Goal: Information Seeking & Learning: Learn about a topic

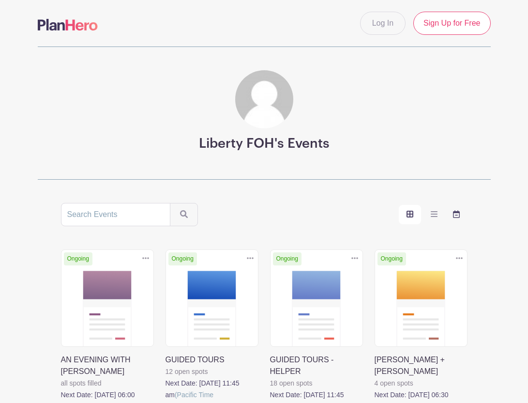
click at [459, 216] on icon "order and view" at bounding box center [456, 214] width 7 height 8
click at [0, 0] on input "order and view" at bounding box center [0, 0] width 0 height 0
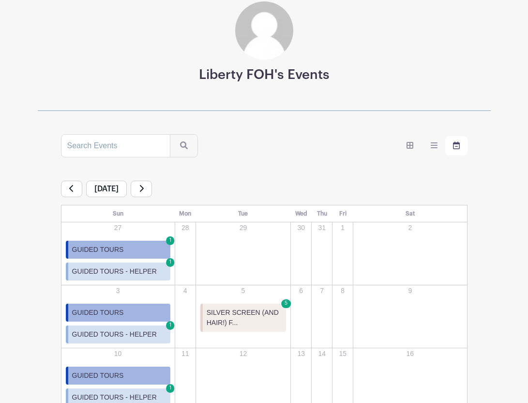
scroll to position [74, 0]
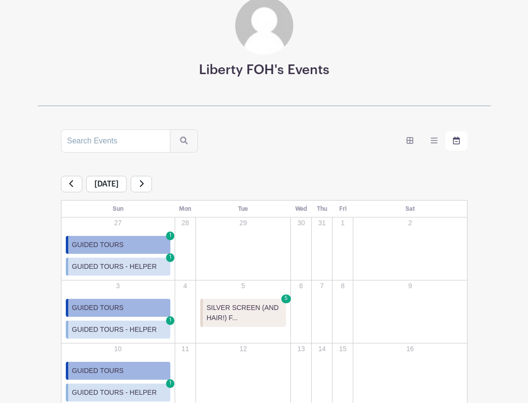
click at [144, 180] on icon at bounding box center [141, 184] width 5 height 8
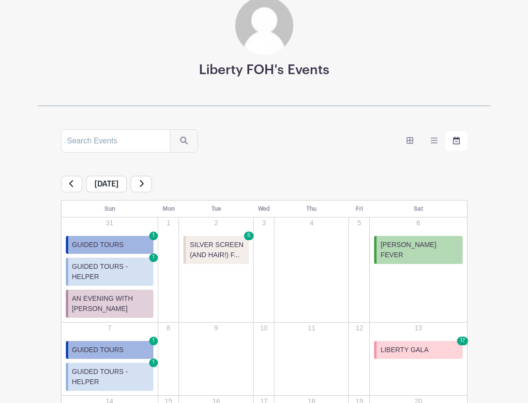
click at [144, 186] on icon at bounding box center [141, 184] width 5 height 8
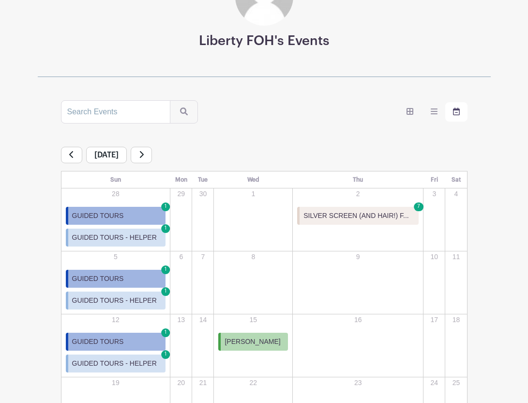
scroll to position [106, 0]
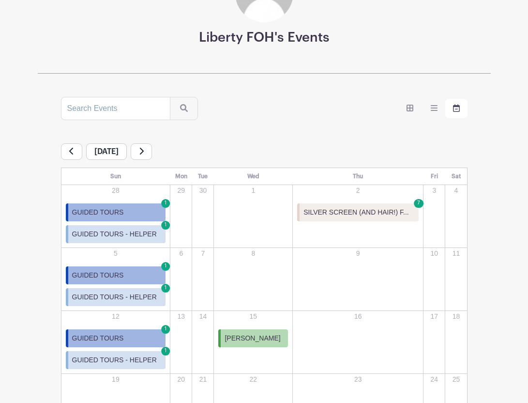
click at [71, 150] on icon at bounding box center [71, 151] width 5 height 8
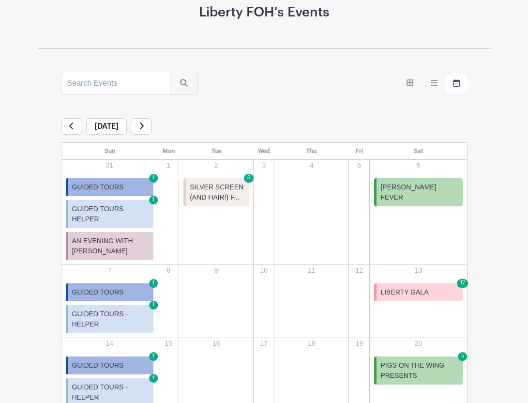
scroll to position [149, 0]
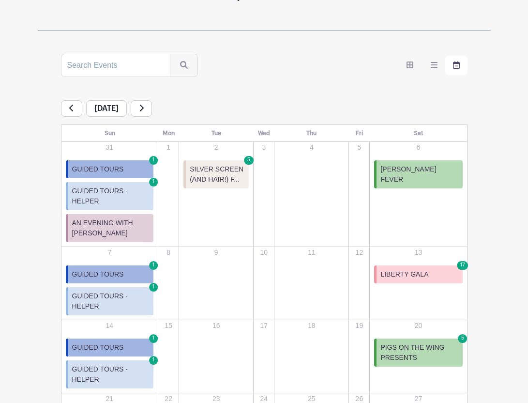
click at [433, 270] on link "LIBERTY GALA 17" at bounding box center [418, 274] width 88 height 18
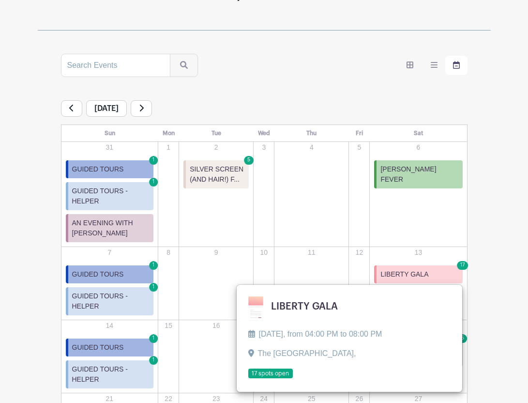
click at [313, 201] on td "4" at bounding box center [312, 193] width 75 height 105
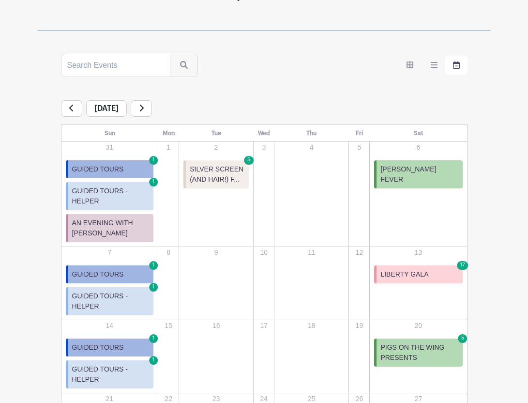
click at [72, 106] on icon at bounding box center [71, 108] width 5 height 8
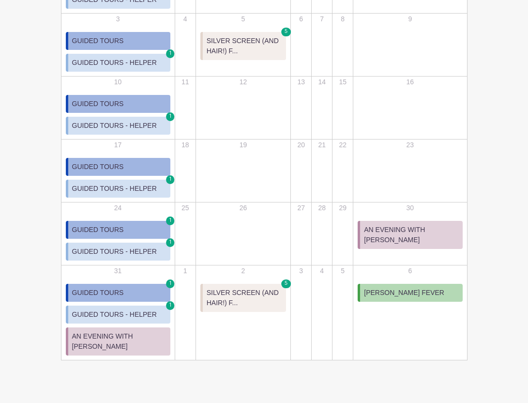
scroll to position [342, 0]
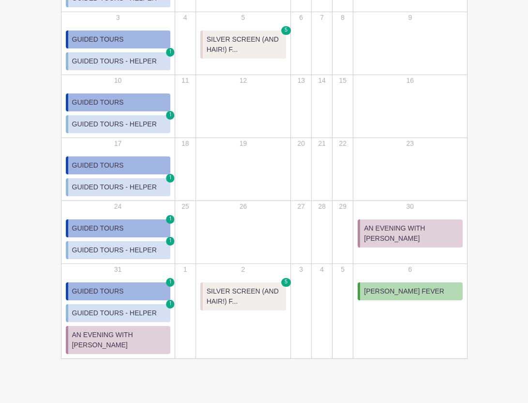
click at [379, 290] on span "[PERSON_NAME] FEVER" at bounding box center [404, 291] width 80 height 10
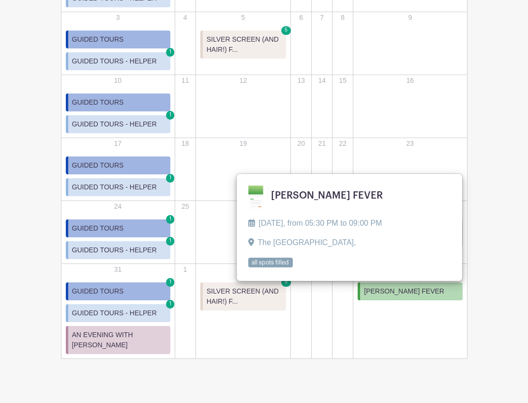
click at [396, 138] on td "23" at bounding box center [410, 169] width 114 height 63
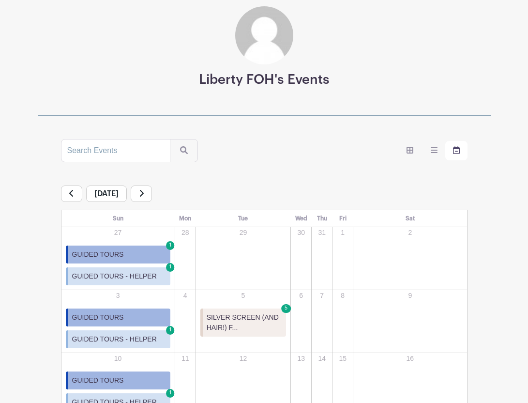
scroll to position [0, 0]
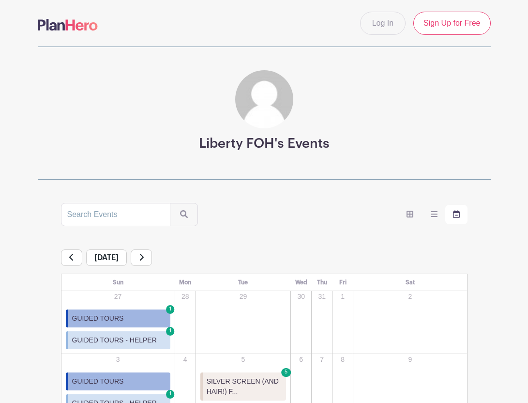
click at [144, 255] on icon at bounding box center [141, 257] width 5 height 8
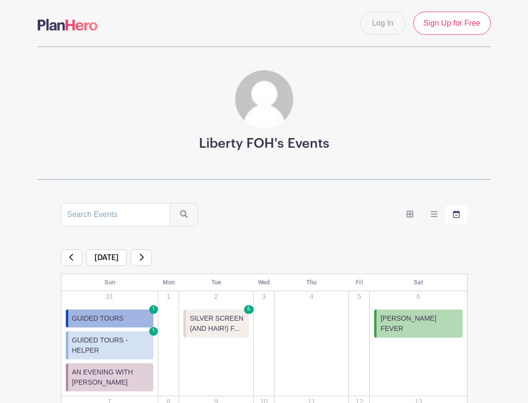
click at [152, 256] on link at bounding box center [141, 257] width 21 height 16
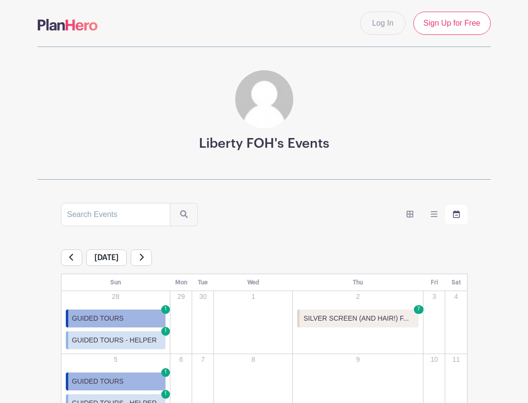
click at [152, 255] on link at bounding box center [141, 257] width 21 height 16
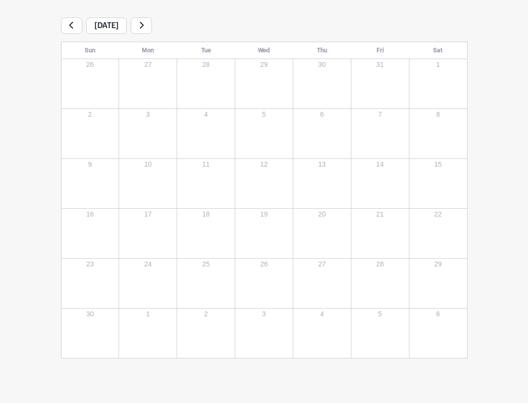
scroll to position [248, 0]
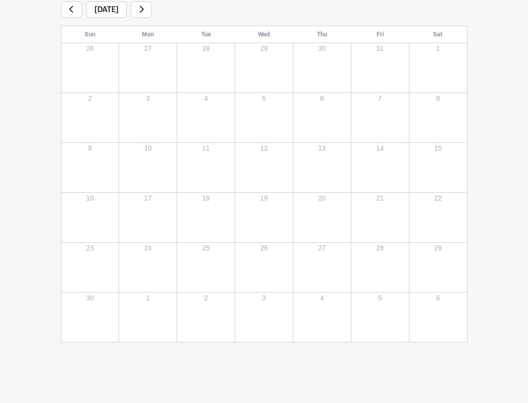
click at [152, 7] on link at bounding box center [141, 9] width 21 height 16
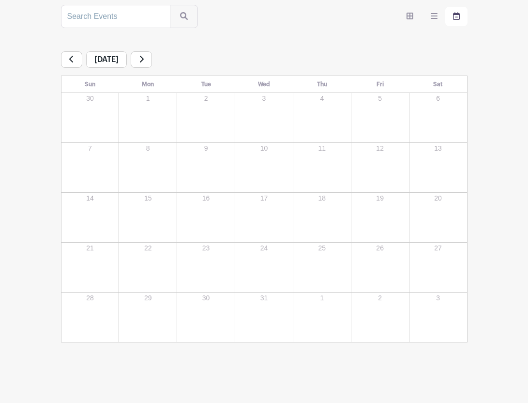
scroll to position [198, 0]
click at [76, 63] on link at bounding box center [71, 59] width 21 height 16
click at [75, 63] on link at bounding box center [71, 59] width 21 height 16
